Goal: Task Accomplishment & Management: Manage account settings

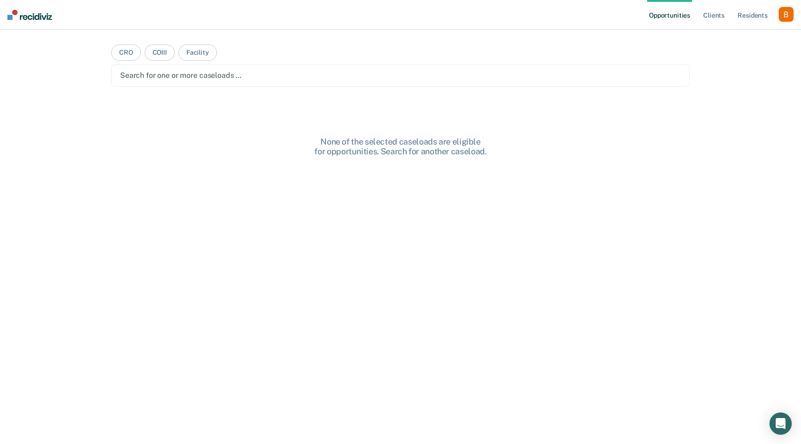
click at [785, 17] on div "button" at bounding box center [786, 14] width 15 height 15
click at [764, 36] on link "Profile" at bounding box center [749, 38] width 75 height 8
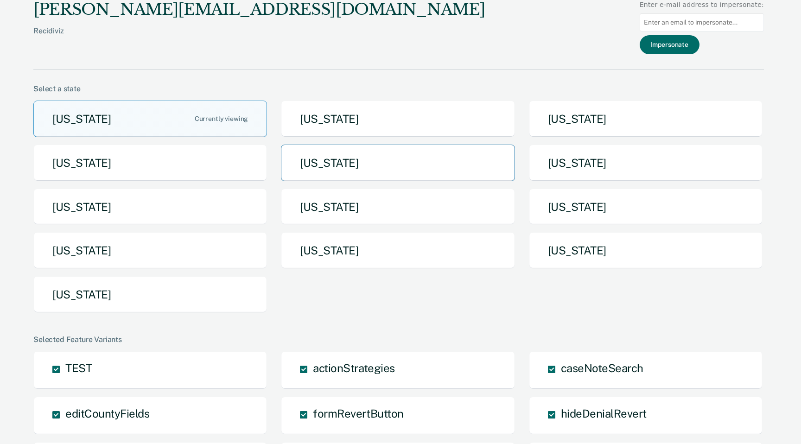
click at [350, 167] on button "[US_STATE]" at bounding box center [398, 163] width 234 height 37
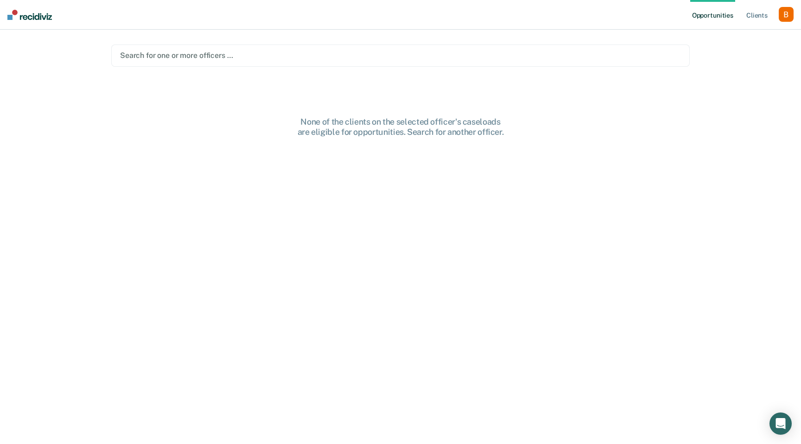
click at [299, 59] on div at bounding box center [400, 55] width 561 height 11
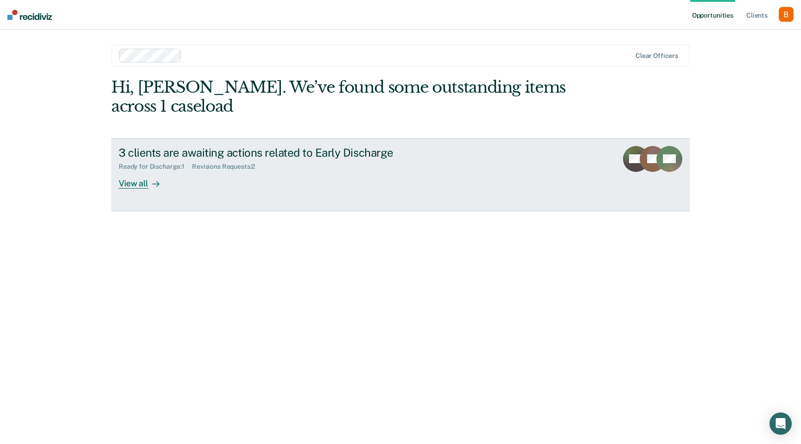
click at [185, 152] on div "3 clients are awaiting actions related to Early Discharge" at bounding box center [282, 152] width 326 height 13
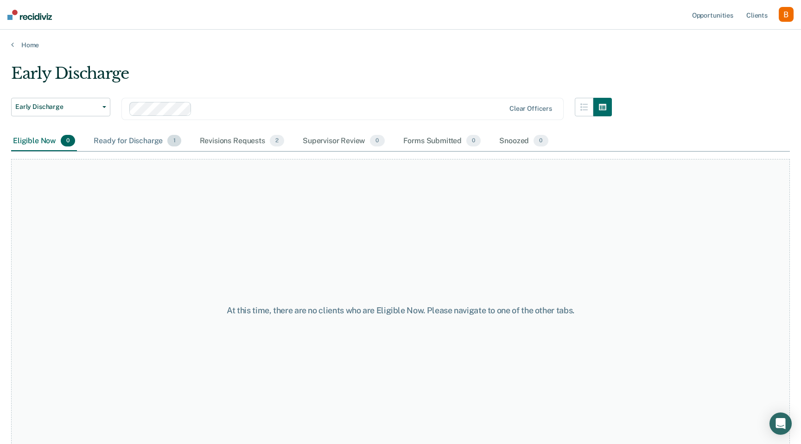
click at [144, 143] on div "Ready for Discharge 1" at bounding box center [137, 141] width 91 height 20
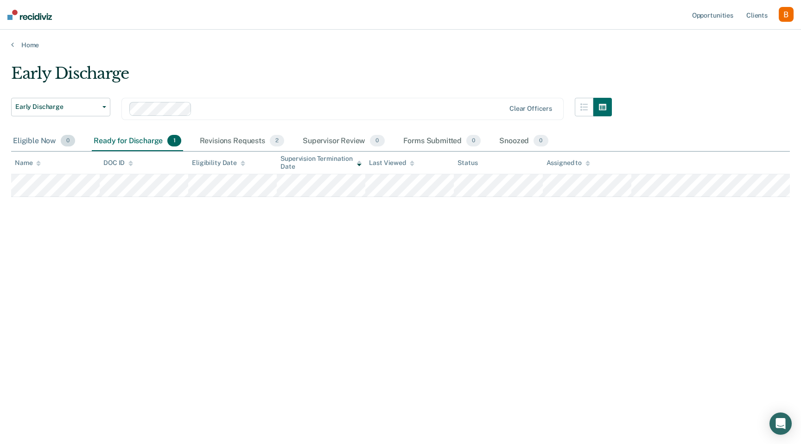
click at [45, 144] on div "Eligible Now 0" at bounding box center [44, 141] width 66 height 20
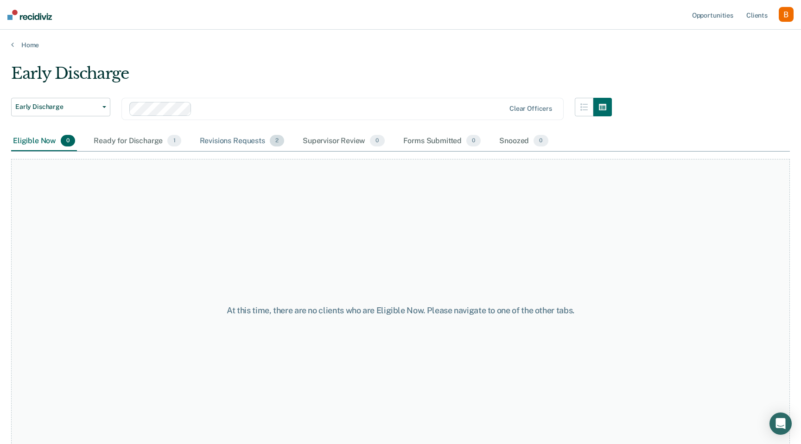
click at [217, 139] on div "Revisions Requests 2" at bounding box center [242, 141] width 88 height 20
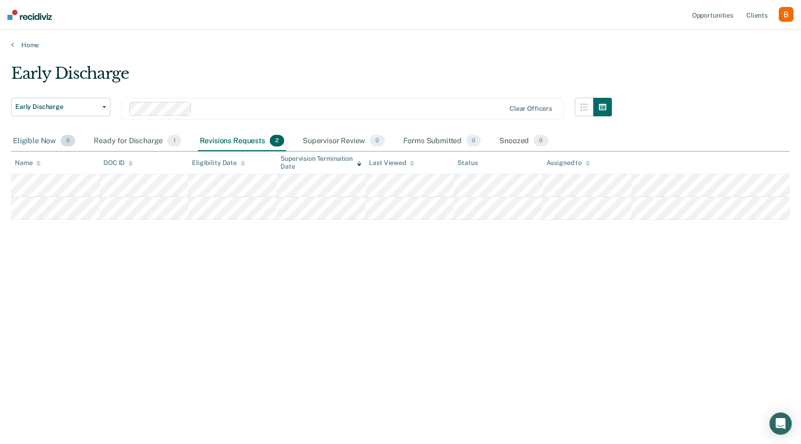
click at [71, 144] on span "0" at bounding box center [68, 141] width 14 height 12
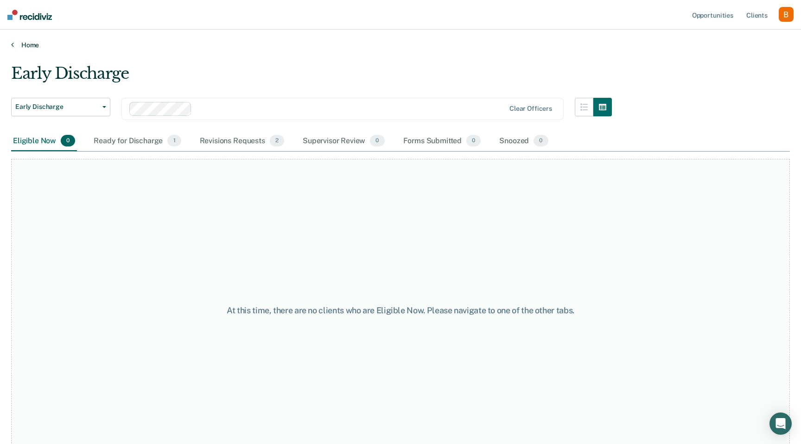
click at [28, 47] on link "Home" at bounding box center [400, 45] width 779 height 8
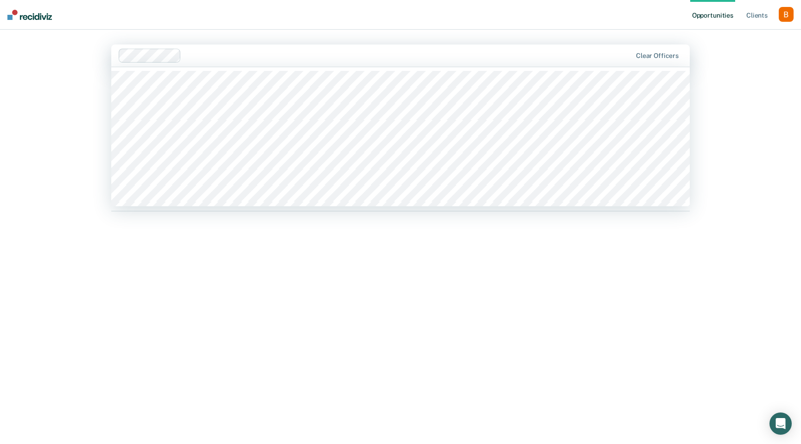
click at [207, 51] on div at bounding box center [408, 55] width 447 height 11
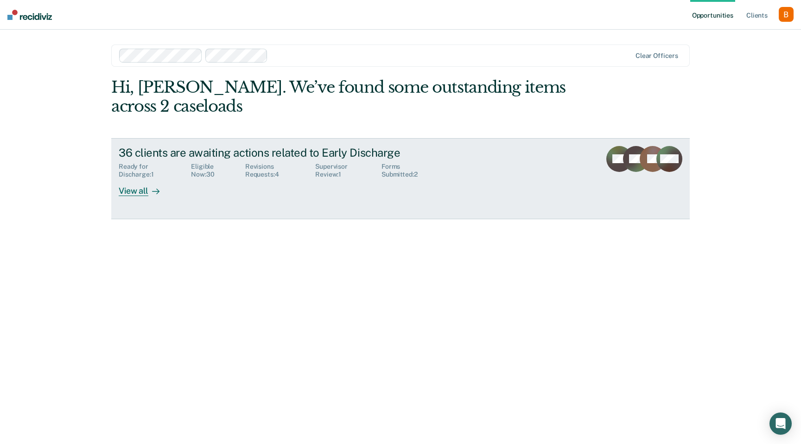
click at [154, 200] on link "36 clients are awaiting actions related to Early Discharge Ready for Discharge …" at bounding box center [400, 178] width 579 height 81
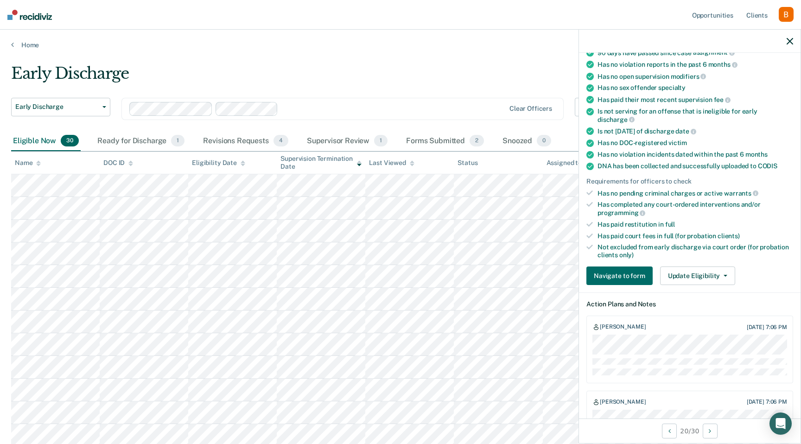
scroll to position [99, 0]
click at [704, 269] on button "Update Eligibility" at bounding box center [697, 277] width 75 height 19
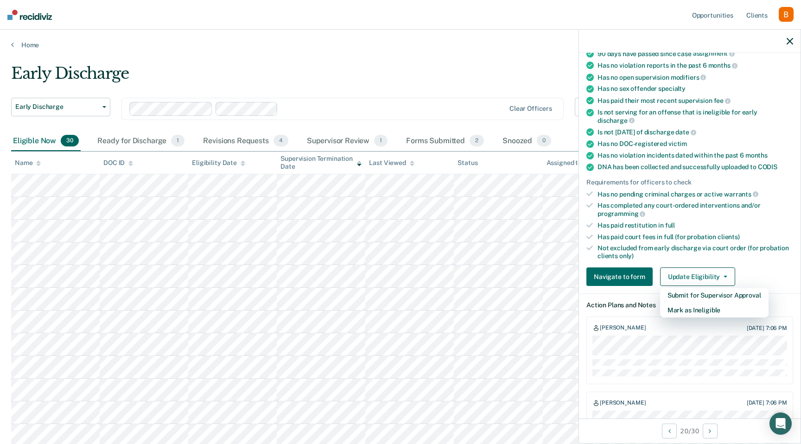
click at [740, 245] on div "Not excluded from early discharge via court order (for probation clients only)" at bounding box center [696, 252] width 196 height 16
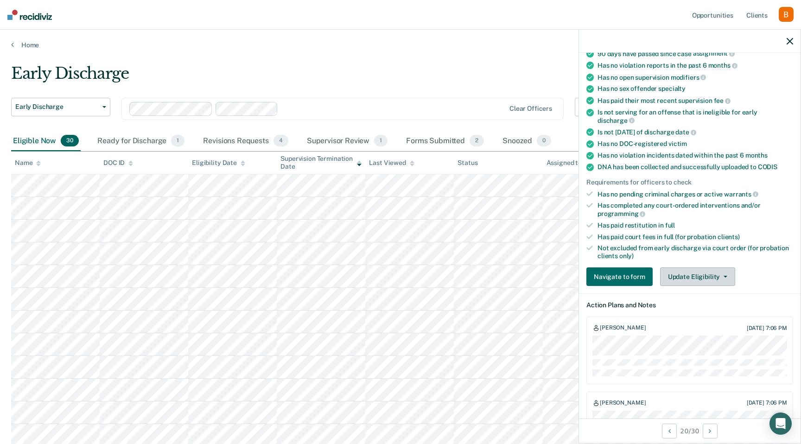
click at [722, 268] on button "Update Eligibility" at bounding box center [697, 277] width 75 height 19
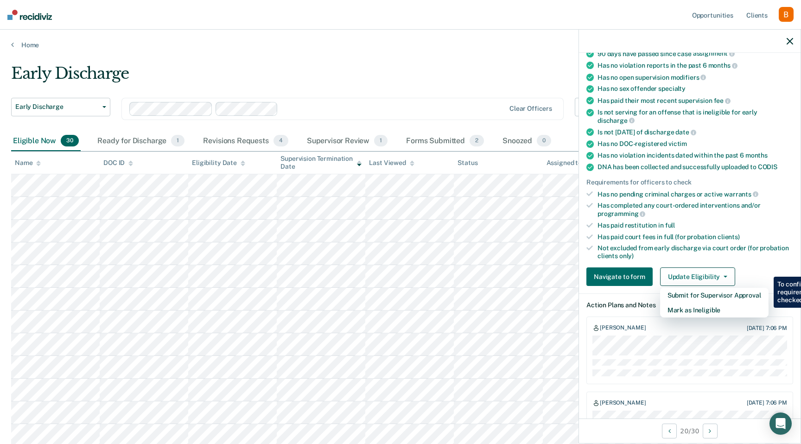
click at [719, 245] on div "Not excluded from early discharge via court order (for probation clients only)" at bounding box center [696, 252] width 196 height 16
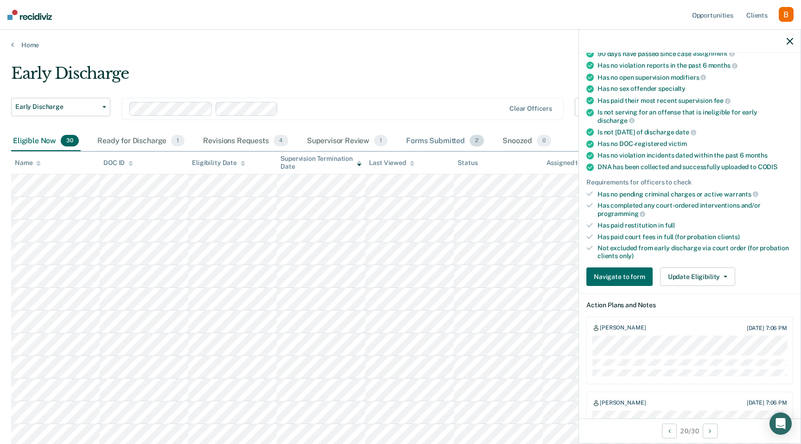
click at [441, 142] on div "Forms Submitted 2" at bounding box center [445, 141] width 82 height 20
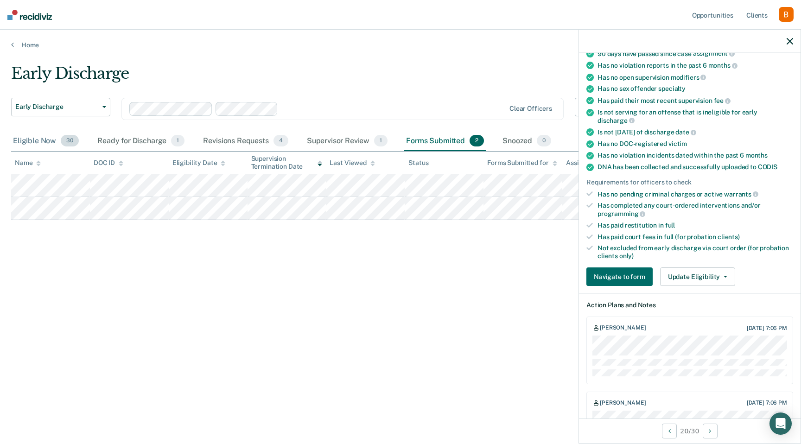
click at [45, 135] on div "Eligible Now 30" at bounding box center [46, 141] width 70 height 20
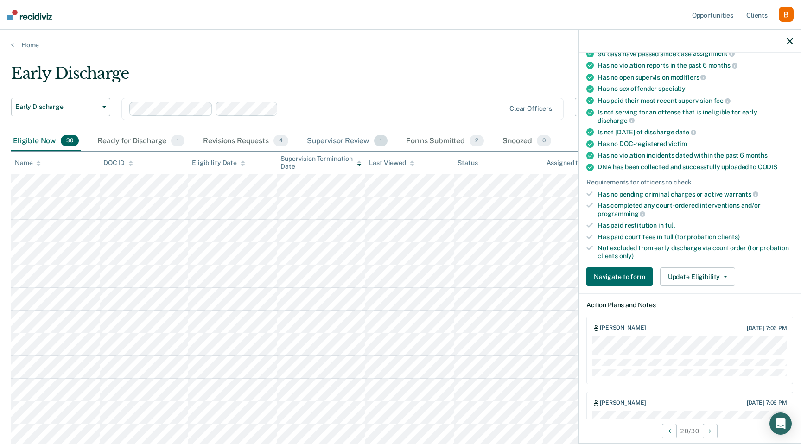
click at [331, 147] on div "Supervisor Review 1" at bounding box center [347, 141] width 85 height 20
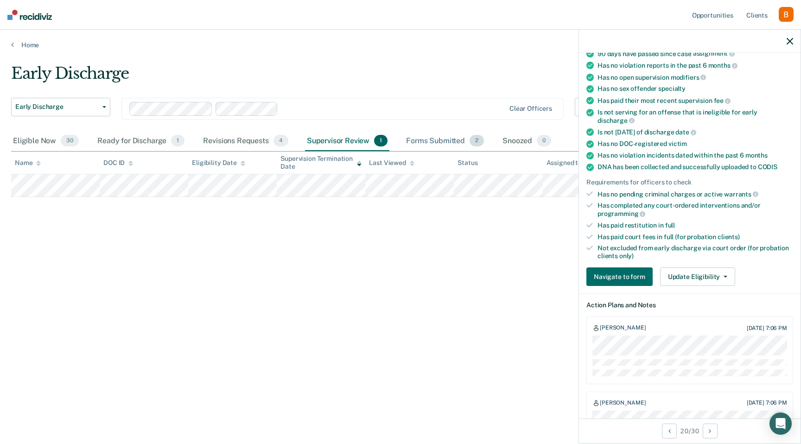
click at [421, 141] on div "Forms Submitted 2" at bounding box center [445, 141] width 82 height 20
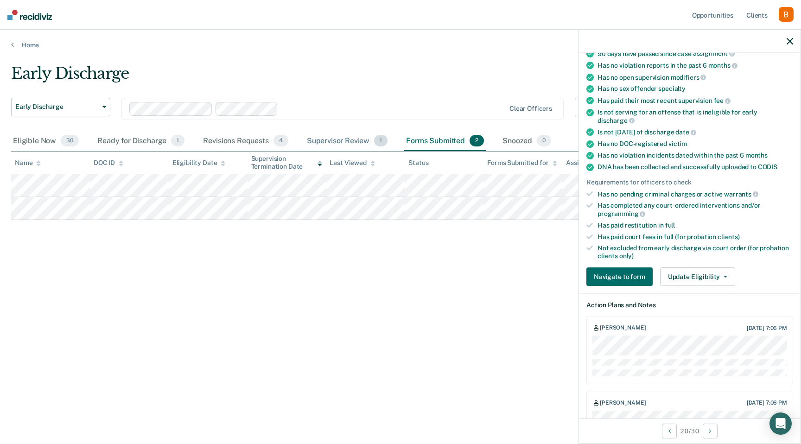
click at [341, 139] on div "Supervisor Review 1" at bounding box center [347, 141] width 85 height 20
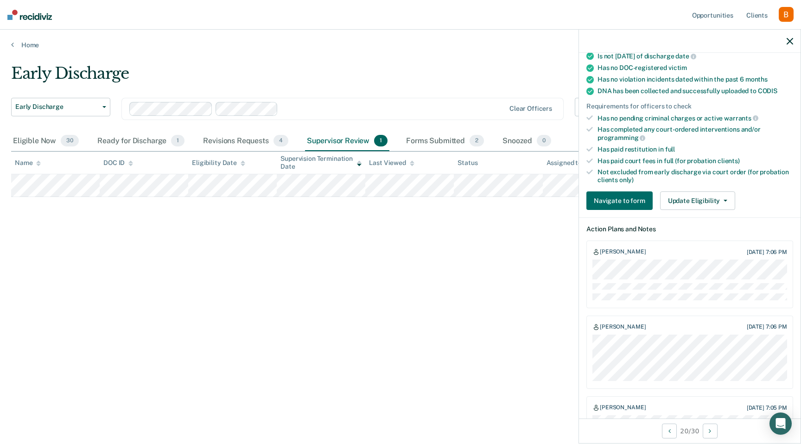
scroll to position [158, 0]
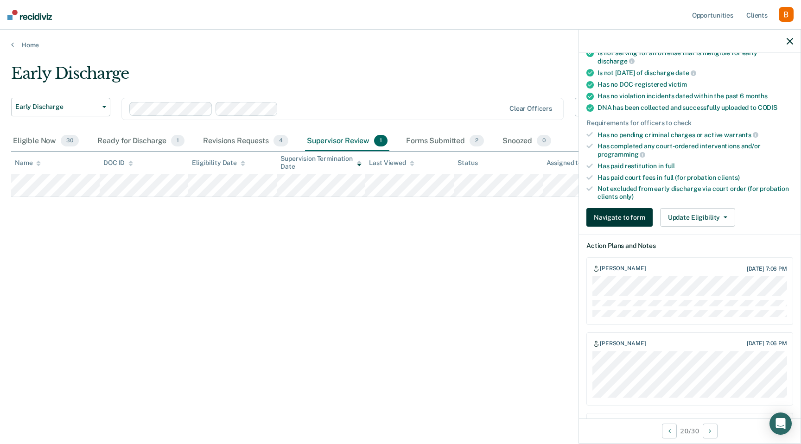
click at [635, 209] on button "Navigate to form" at bounding box center [620, 217] width 66 height 19
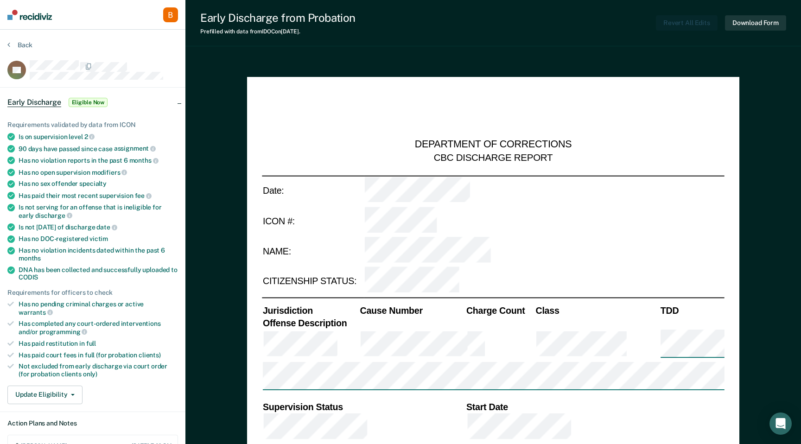
type textarea "x"
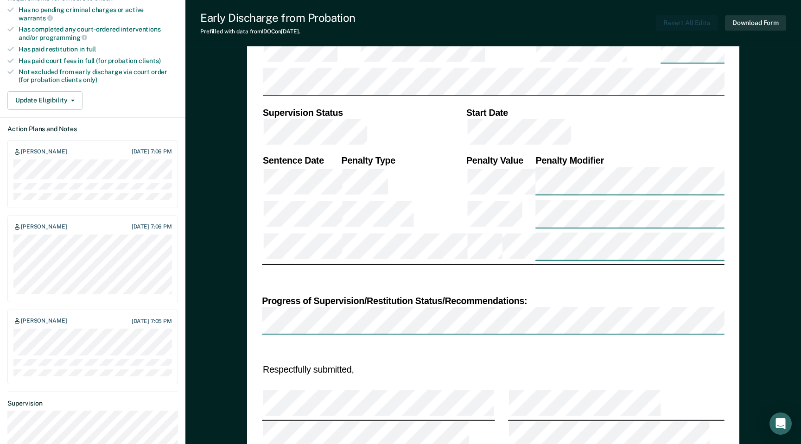
scroll to position [302, 0]
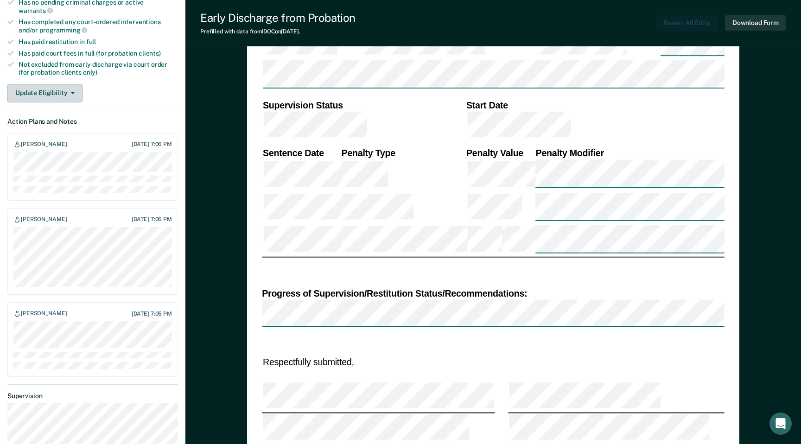
click at [55, 84] on button "Update Eligibility" at bounding box center [44, 93] width 75 height 19
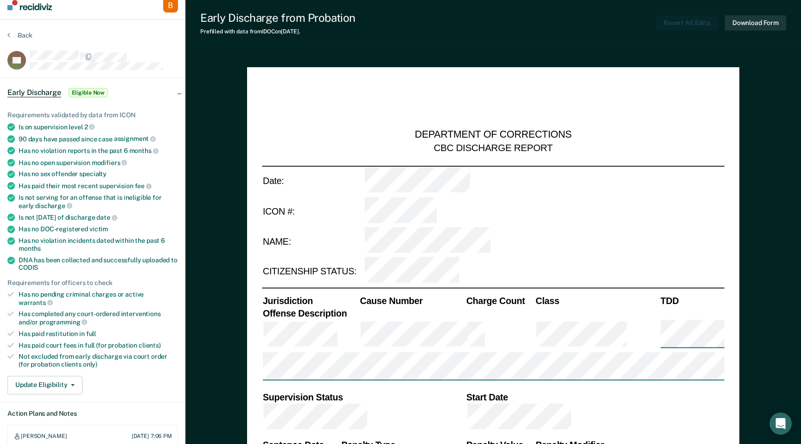
scroll to position [11, 0]
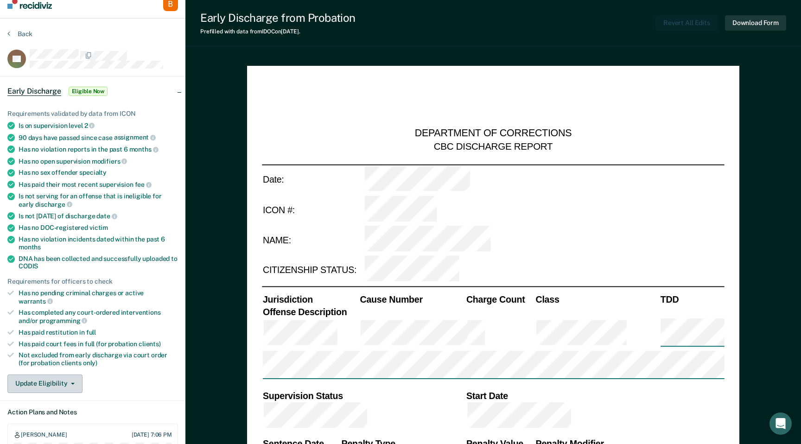
click at [68, 383] on span "button" at bounding box center [70, 384] width 7 height 2
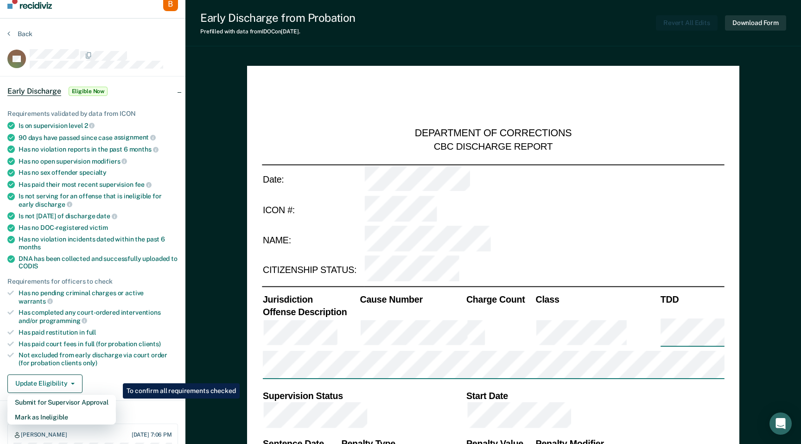
click at [99, 357] on div "Requirements validated by data from ICON Is on supervision level 2 90 days have…" at bounding box center [93, 248] width 186 height 306
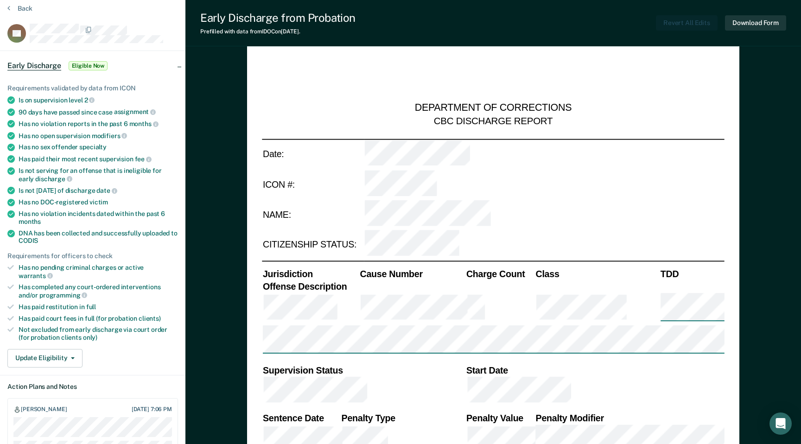
scroll to position [0, 0]
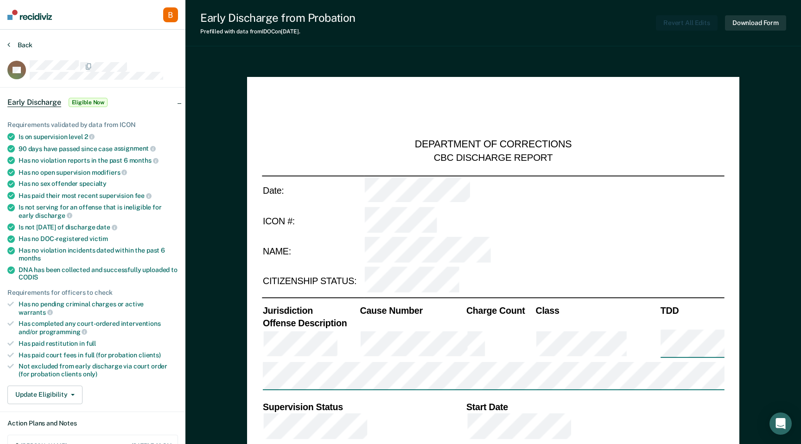
click at [12, 43] on button "Back" at bounding box center [19, 45] width 25 height 8
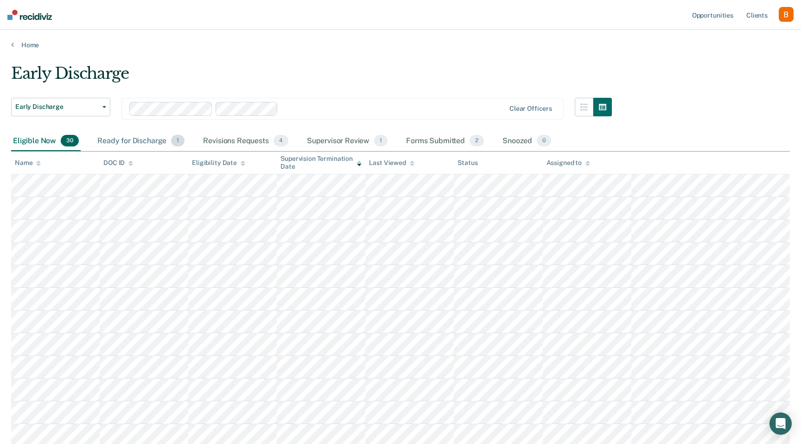
click at [150, 139] on div "Ready for Discharge 1" at bounding box center [141, 141] width 91 height 20
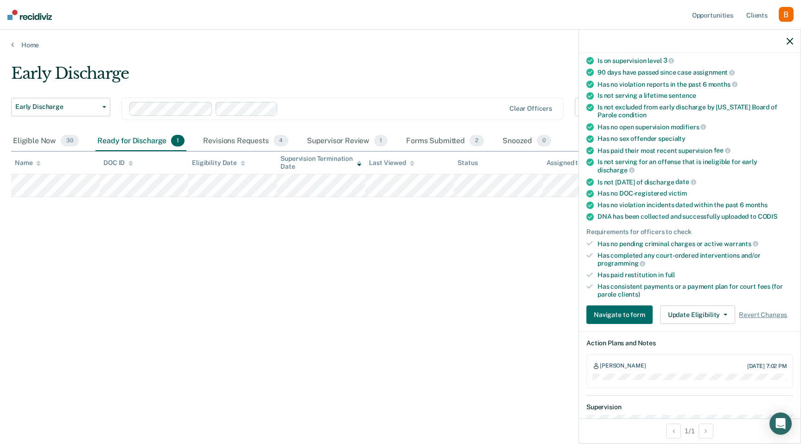
scroll to position [103, 0]
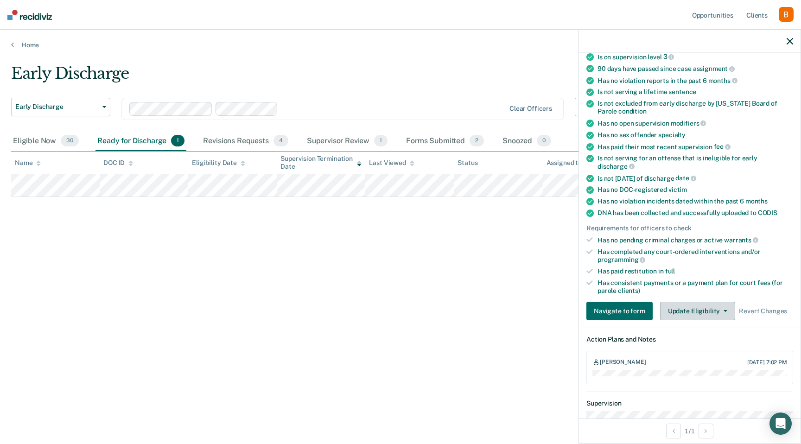
click at [692, 304] on button "Update Eligibility" at bounding box center [697, 311] width 75 height 19
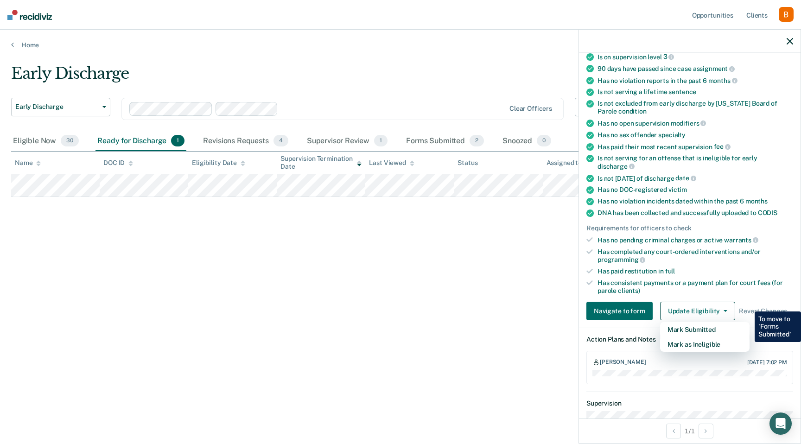
click at [688, 282] on div "Has consistent payments or a payment plan for court fees (for parole clients)" at bounding box center [696, 287] width 196 height 16
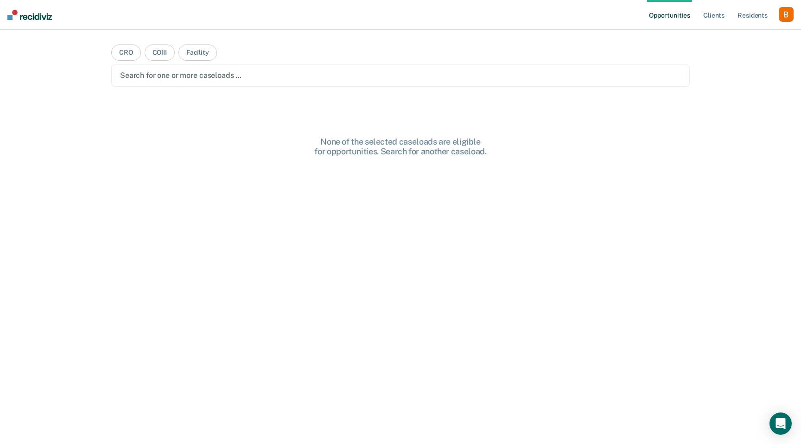
click at [781, 14] on div "button" at bounding box center [786, 14] width 15 height 15
click at [755, 36] on link "Profile" at bounding box center [749, 38] width 75 height 8
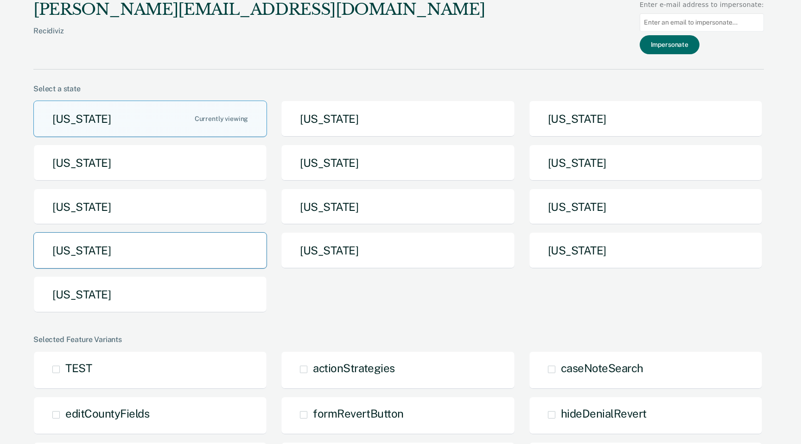
click at [191, 254] on button "[US_STATE]" at bounding box center [150, 250] width 234 height 37
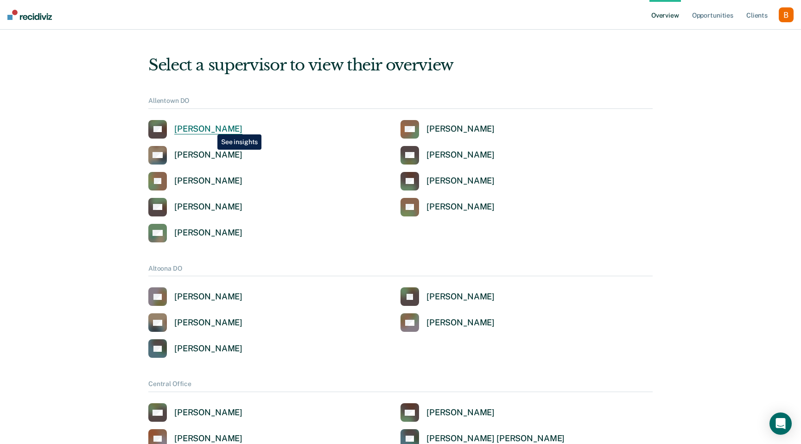
click at [211, 128] on div "[PERSON_NAME]" at bounding box center [208, 129] width 68 height 11
click at [788, 19] on div "button" at bounding box center [786, 14] width 15 height 15
click at [754, 38] on link "Profile" at bounding box center [749, 37] width 75 height 8
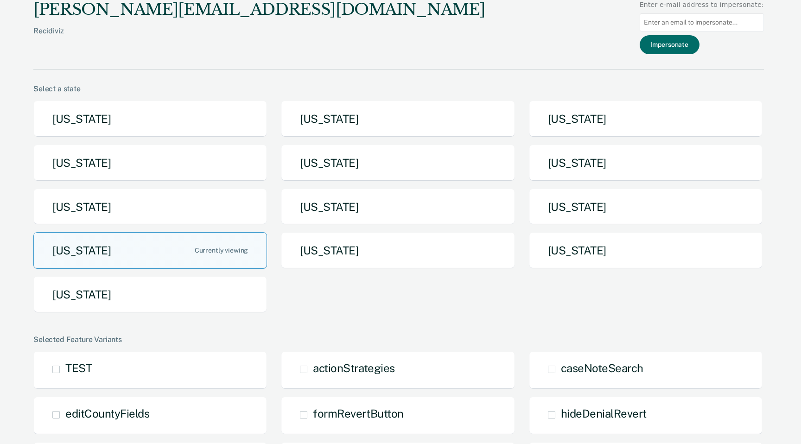
click at [708, 21] on input at bounding box center [702, 22] width 124 height 18
paste input "[EMAIL_ADDRESS][DOMAIN_NAME]"
type input "[EMAIL_ADDRESS][DOMAIN_NAME]"
click at [672, 48] on button "Impersonate" at bounding box center [670, 44] width 60 height 19
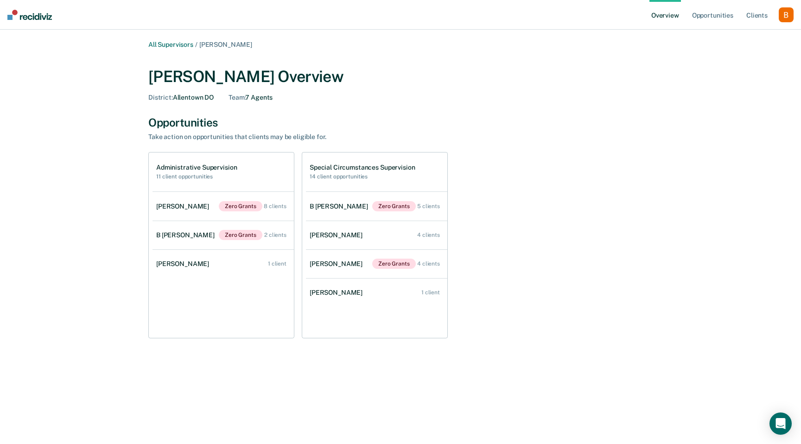
click at [783, 16] on div "button" at bounding box center [786, 14] width 15 height 15
click at [739, 38] on link "Profile" at bounding box center [749, 37] width 75 height 8
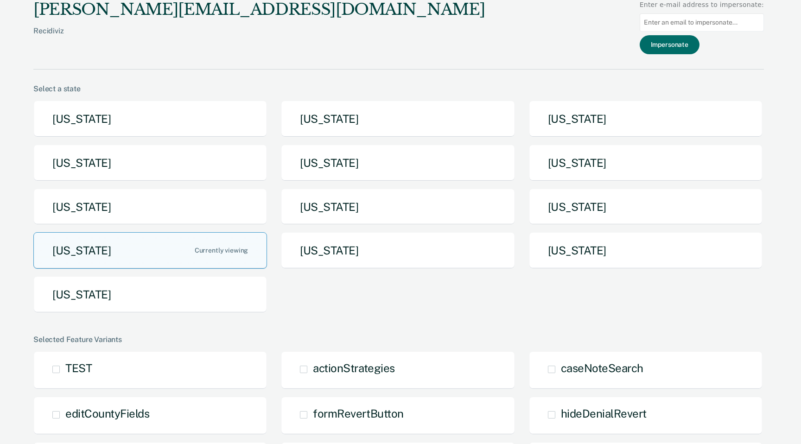
click at [736, 26] on input at bounding box center [702, 22] width 124 height 18
paste input "matsheaffe@pa.gov"
type input "matsheaffe@pa.gov"
click at [688, 46] on button "Impersonate" at bounding box center [670, 44] width 60 height 19
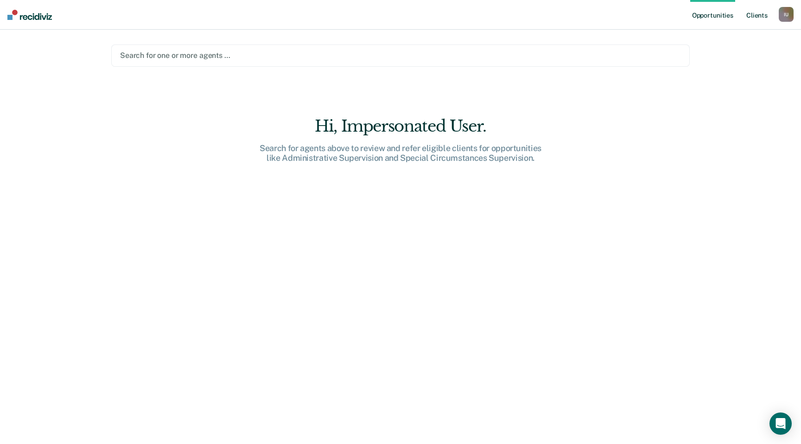
click at [750, 21] on link "Client s" at bounding box center [757, 15] width 25 height 30
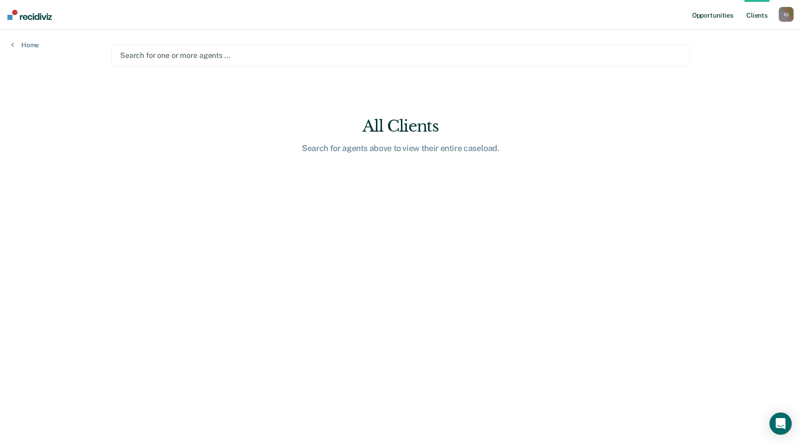
click at [694, 18] on link "Opportunities" at bounding box center [713, 15] width 45 height 30
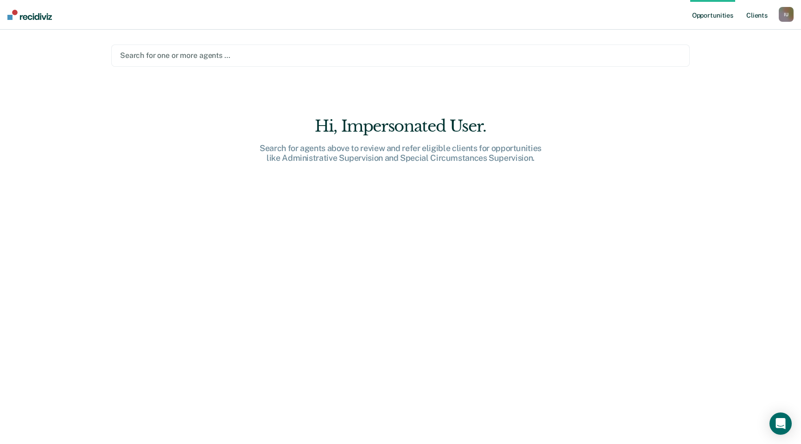
click at [763, 16] on link "Client s" at bounding box center [757, 15] width 25 height 30
